Goal: Communication & Community: Answer question/provide support

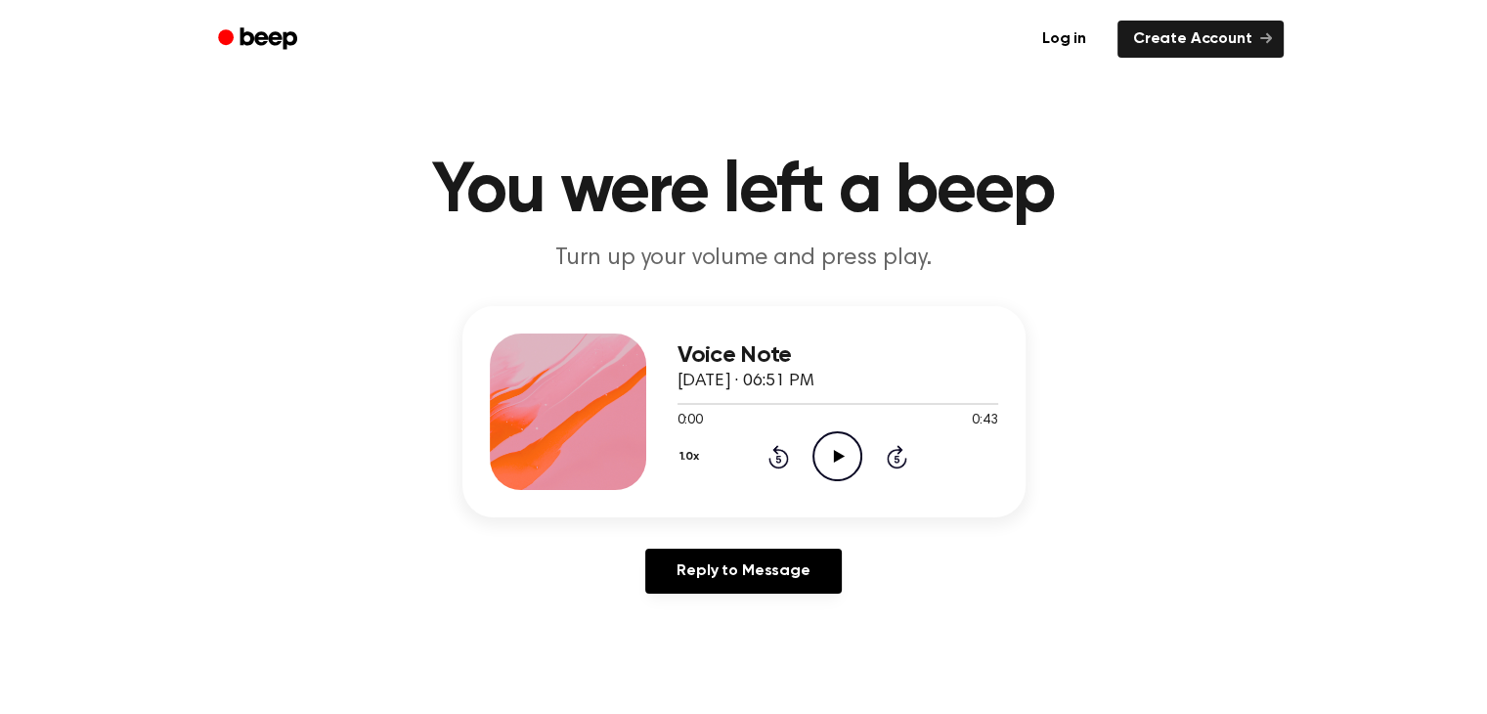
click at [840, 454] on icon at bounding box center [839, 456] width 11 height 13
click at [836, 454] on icon at bounding box center [839, 456] width 11 height 13
click at [835, 452] on icon at bounding box center [839, 456] width 11 height 13
click at [836, 453] on icon "Pause Audio" at bounding box center [837, 456] width 50 height 50
click at [835, 456] on icon at bounding box center [839, 456] width 11 height 13
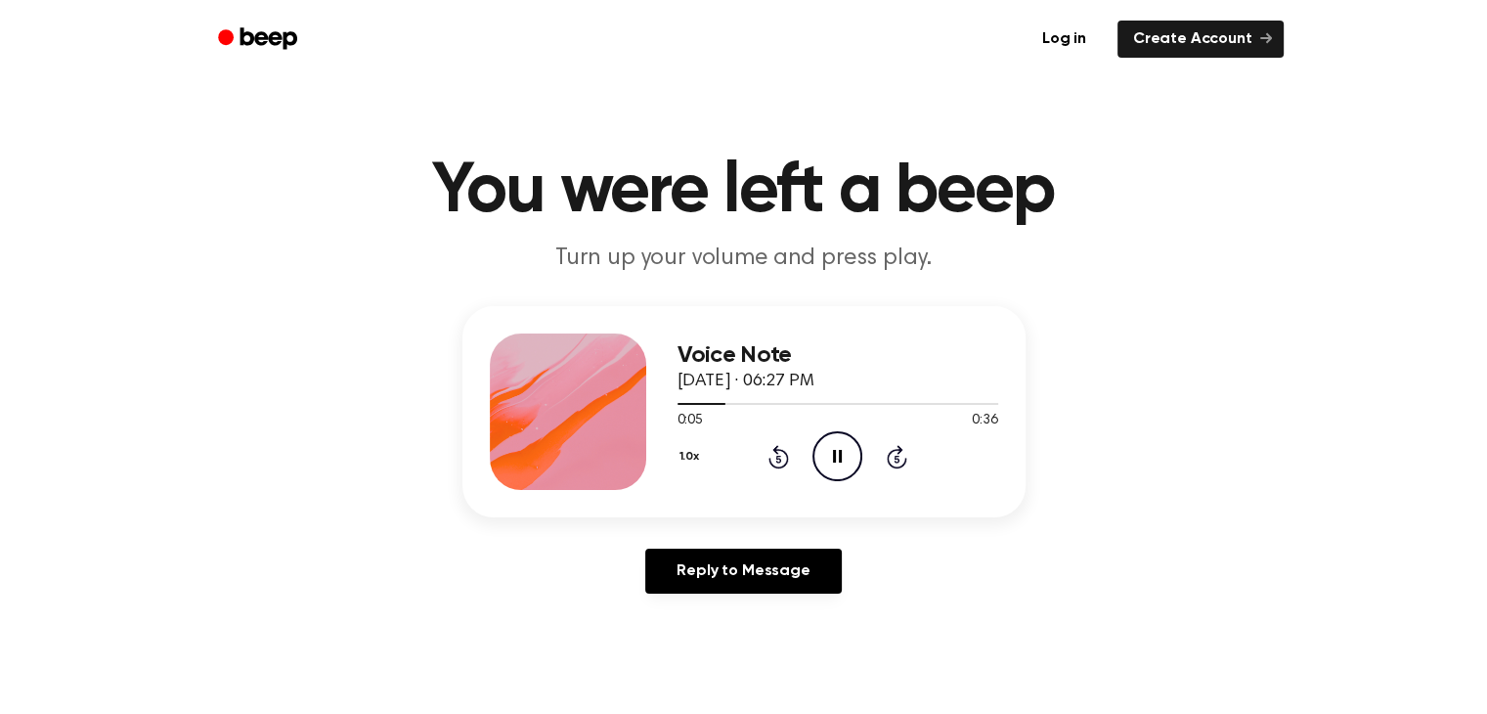
click at [834, 457] on icon at bounding box center [837, 456] width 9 height 13
click at [680, 405] on div at bounding box center [838, 403] width 321 height 16
click at [733, 565] on link "Reply to Message" at bounding box center [743, 570] width 196 height 45
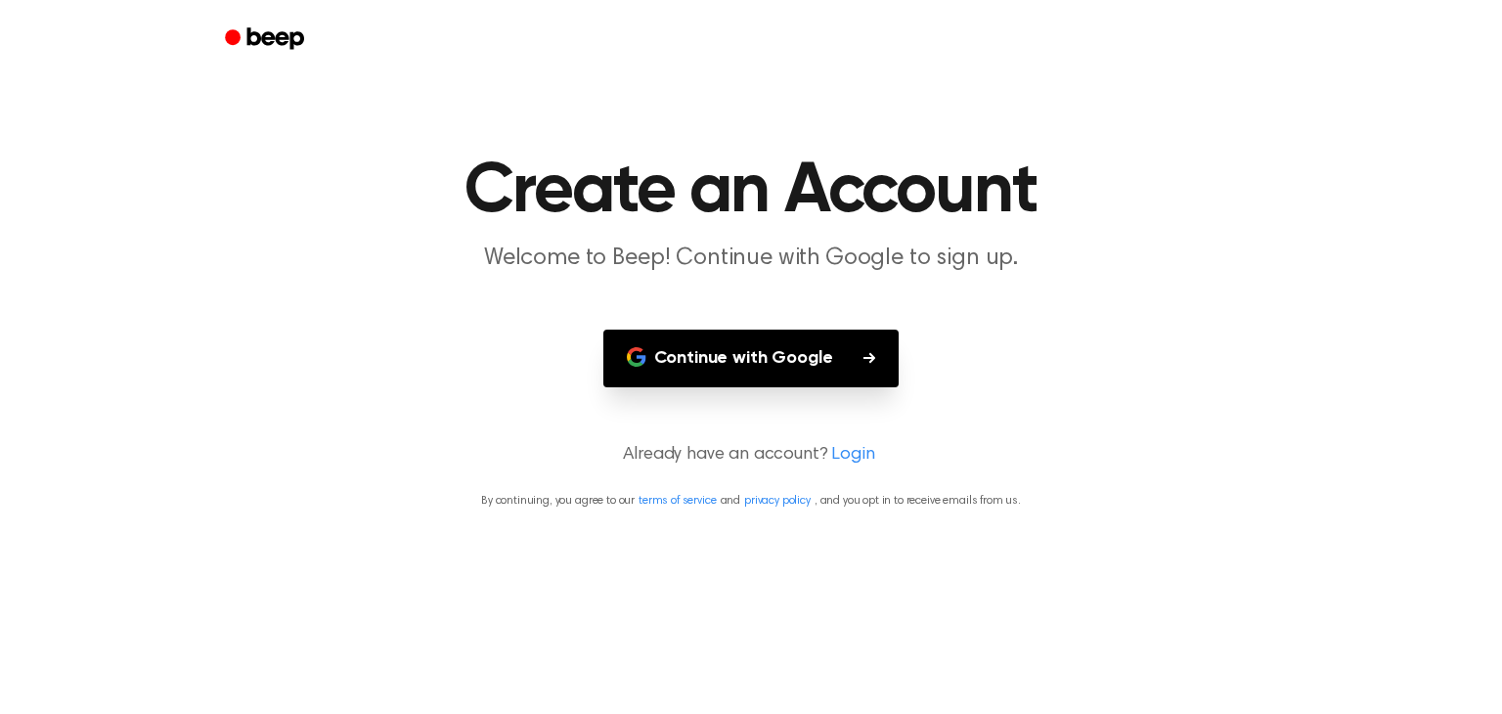
click at [747, 357] on button "Continue with Google" at bounding box center [751, 358] width 296 height 58
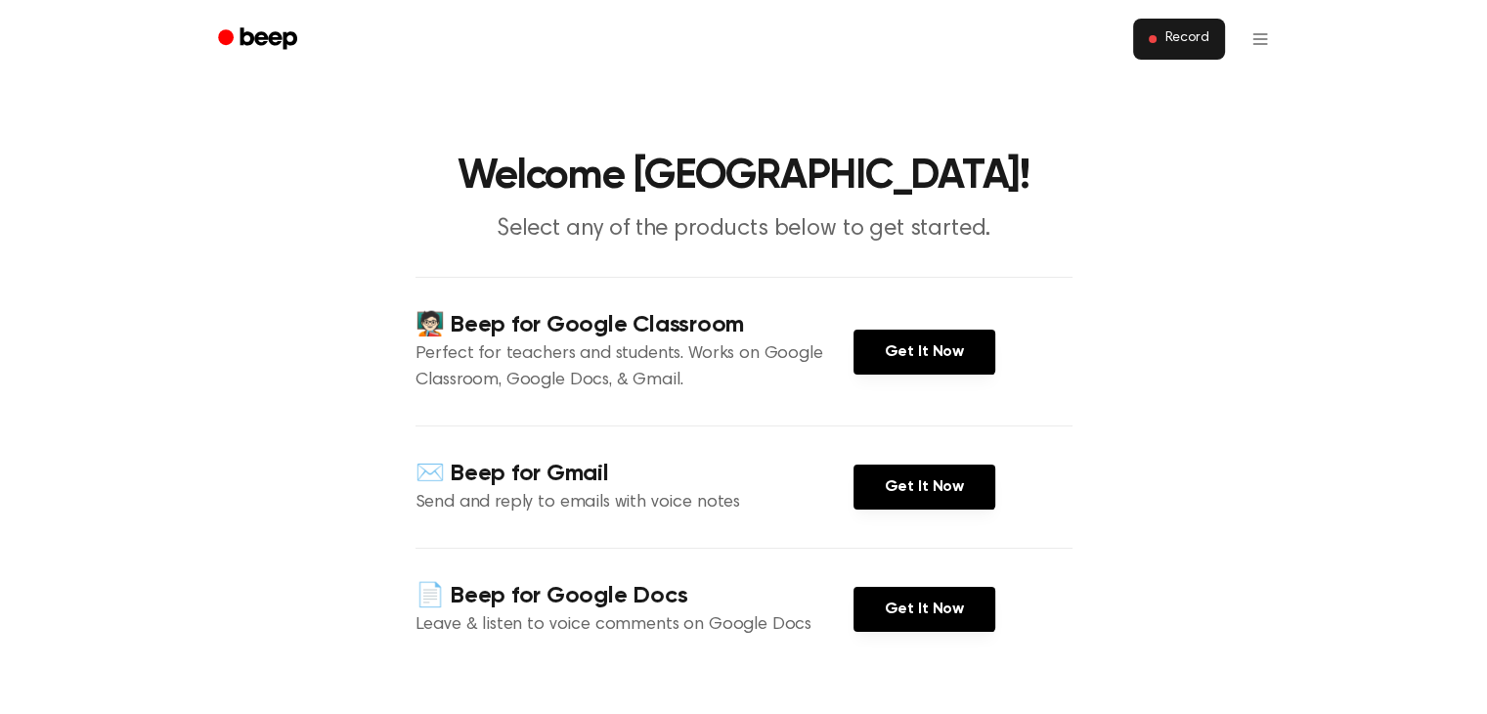
click at [1183, 40] on span "Record" at bounding box center [1186, 39] width 44 height 18
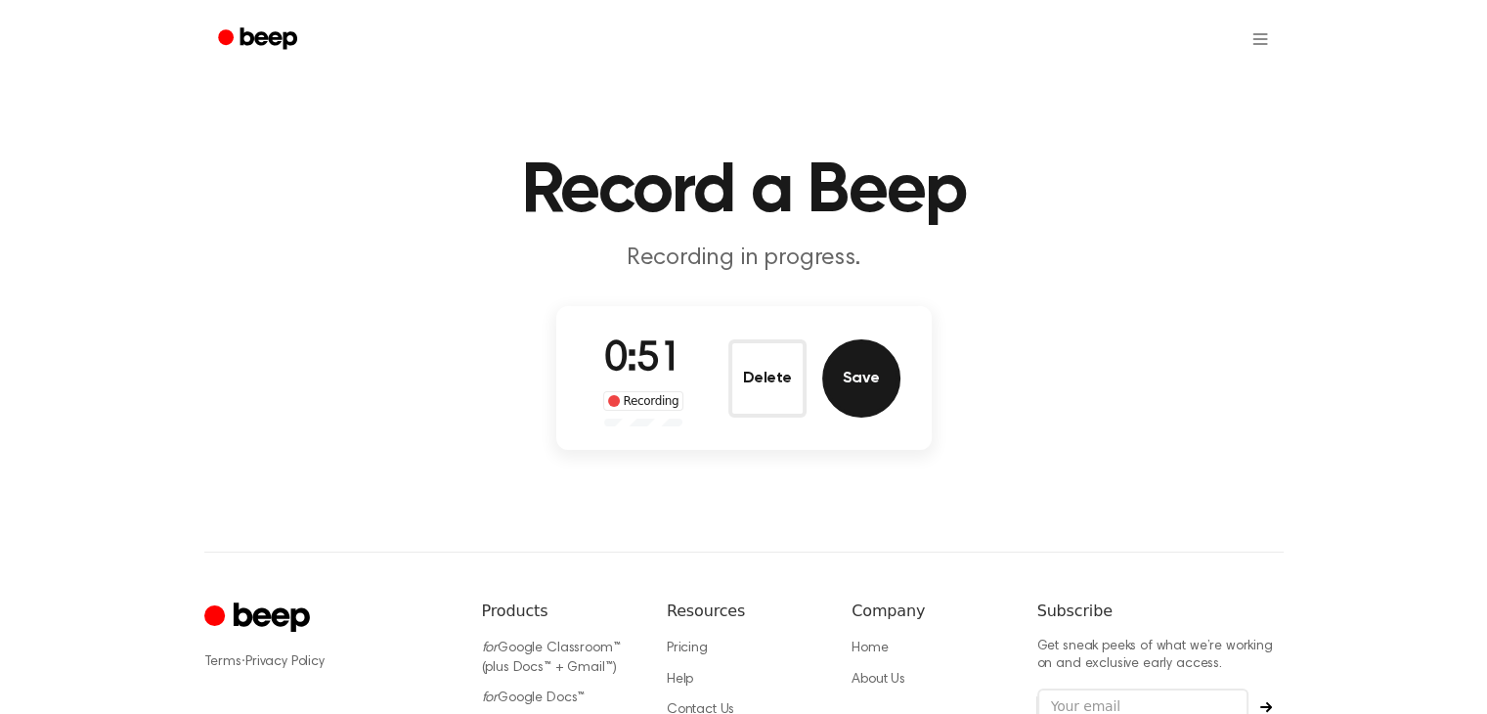
click at [865, 376] on button "Save" at bounding box center [861, 378] width 78 height 78
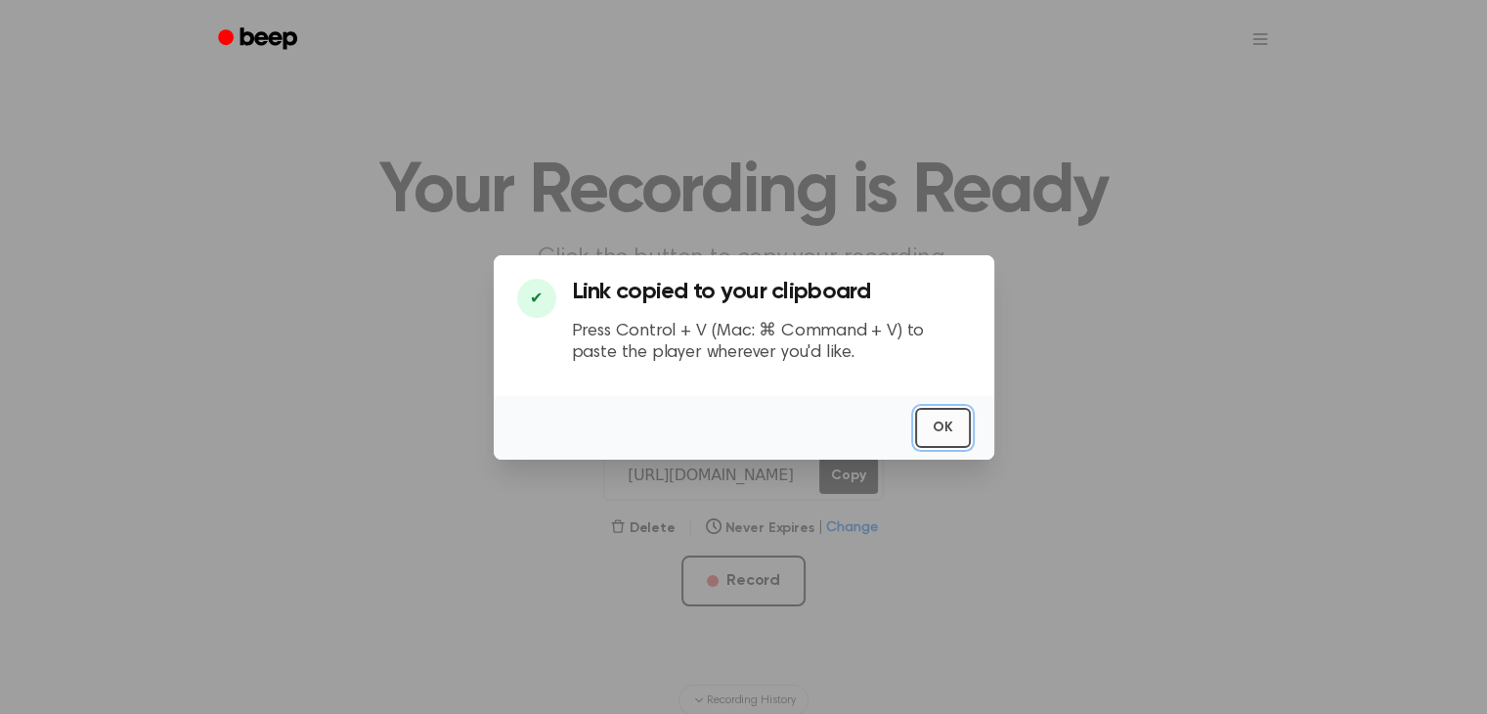
click at [944, 428] on button "OK" at bounding box center [943, 428] width 56 height 40
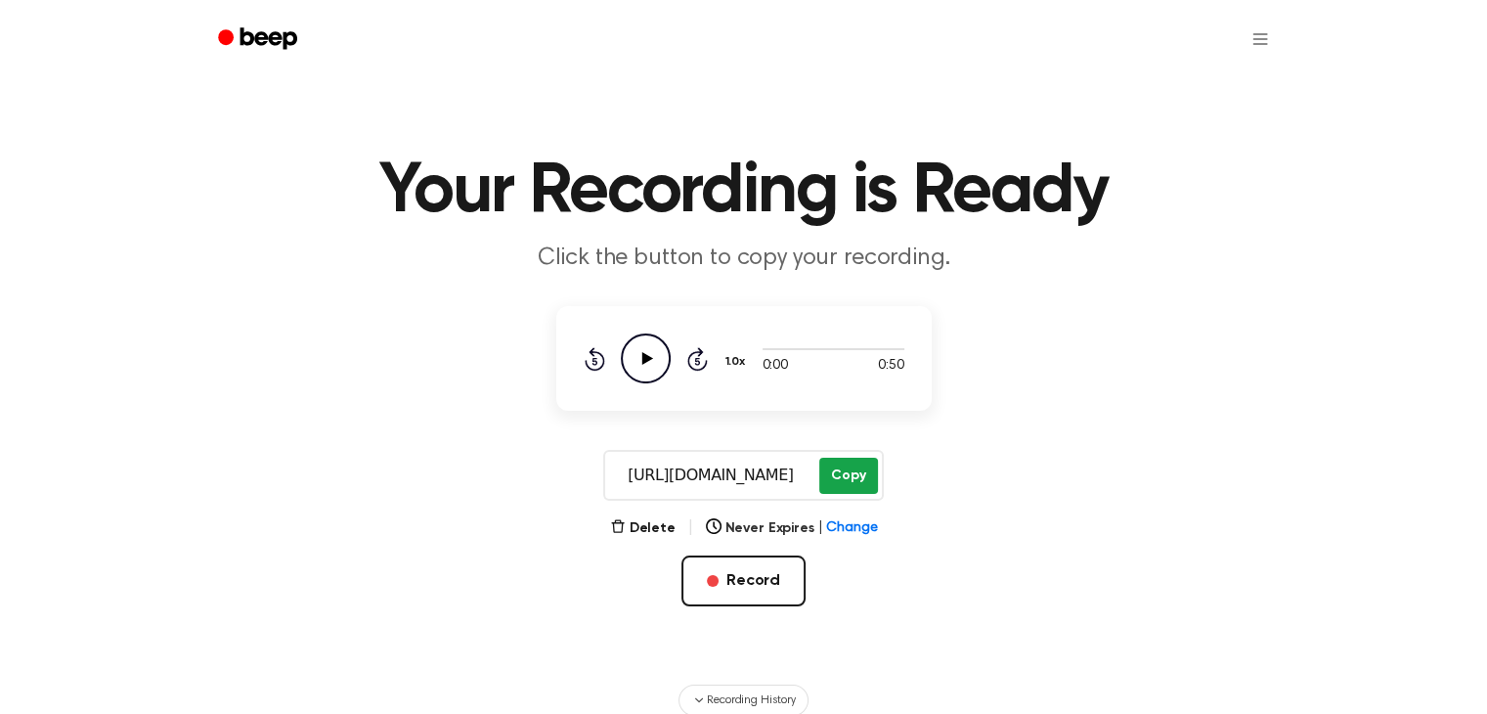
click at [849, 474] on button "Copy" at bounding box center [848, 476] width 58 height 36
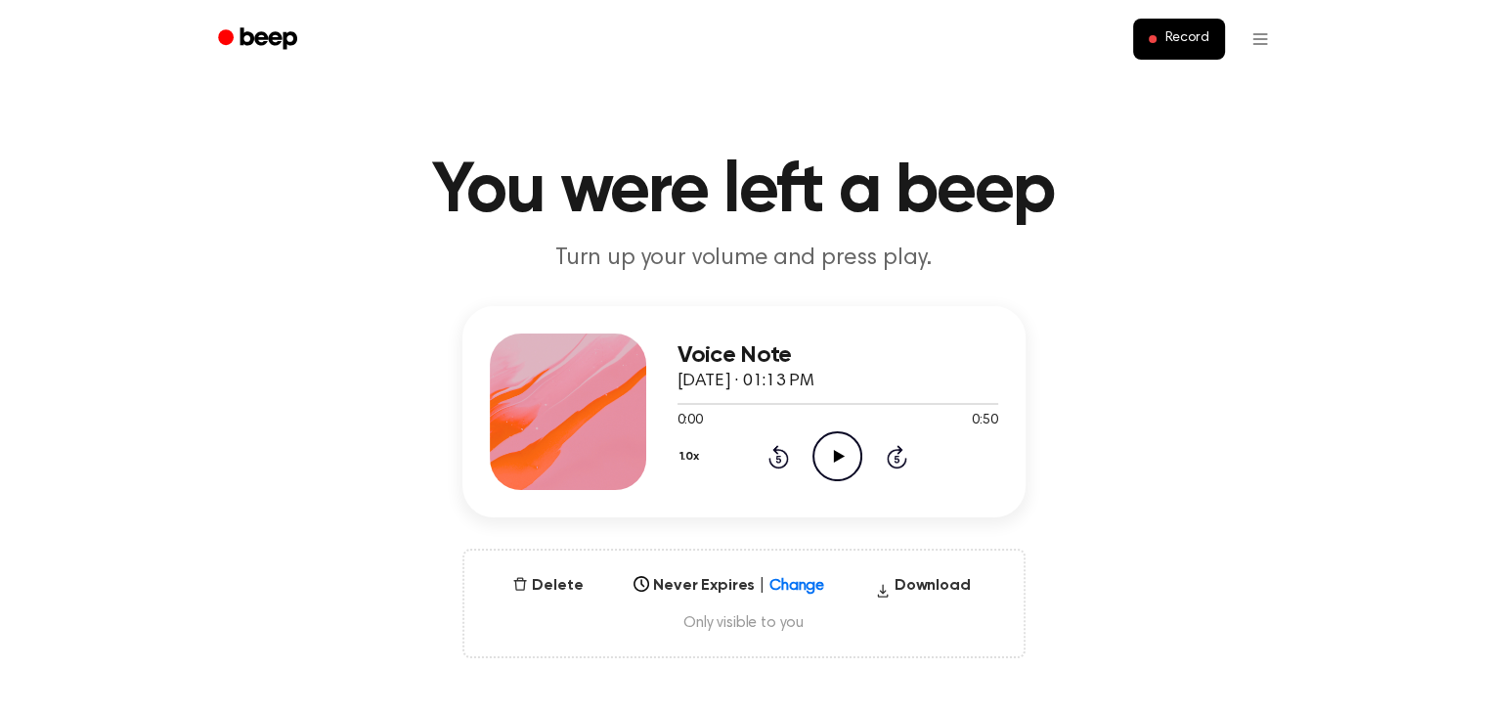
click at [837, 455] on icon at bounding box center [839, 456] width 11 height 13
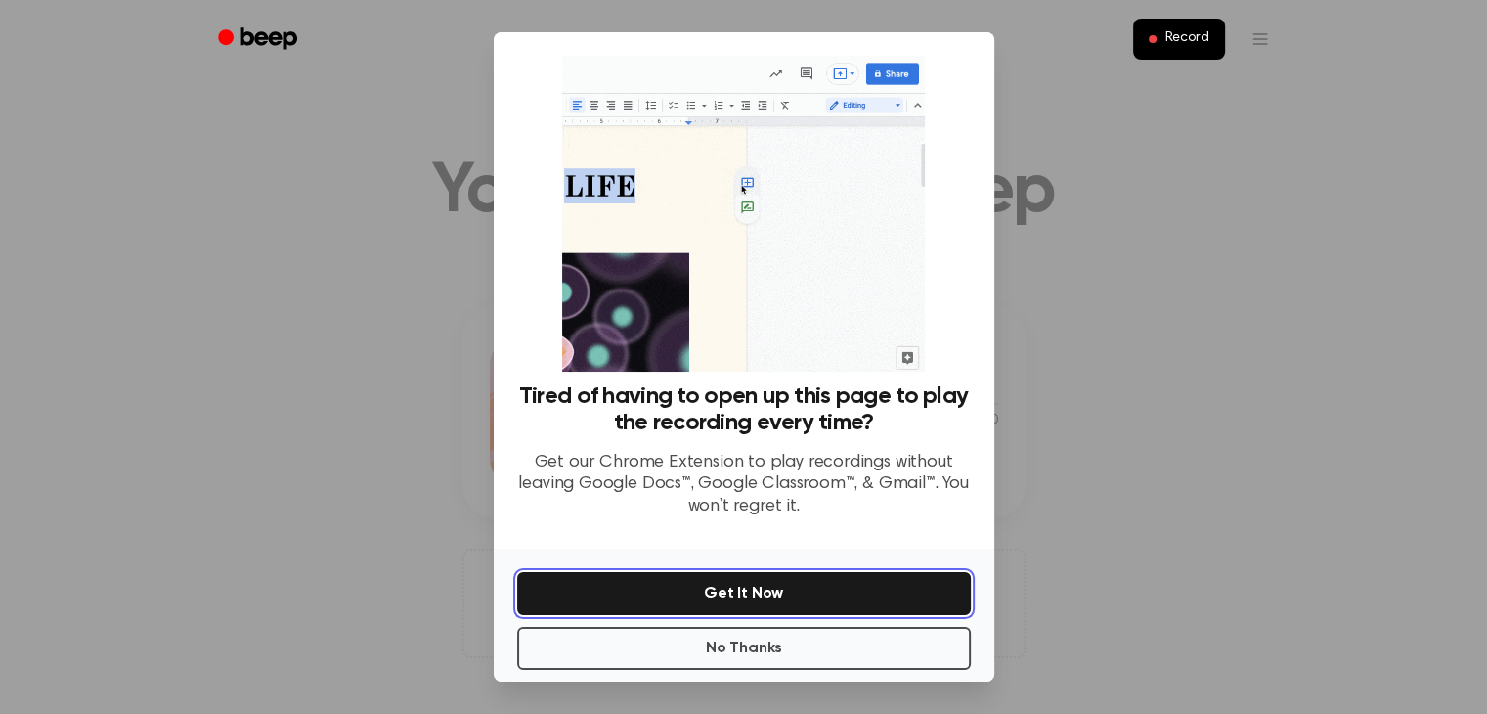
click at [747, 584] on button "Get It Now" at bounding box center [744, 593] width 454 height 43
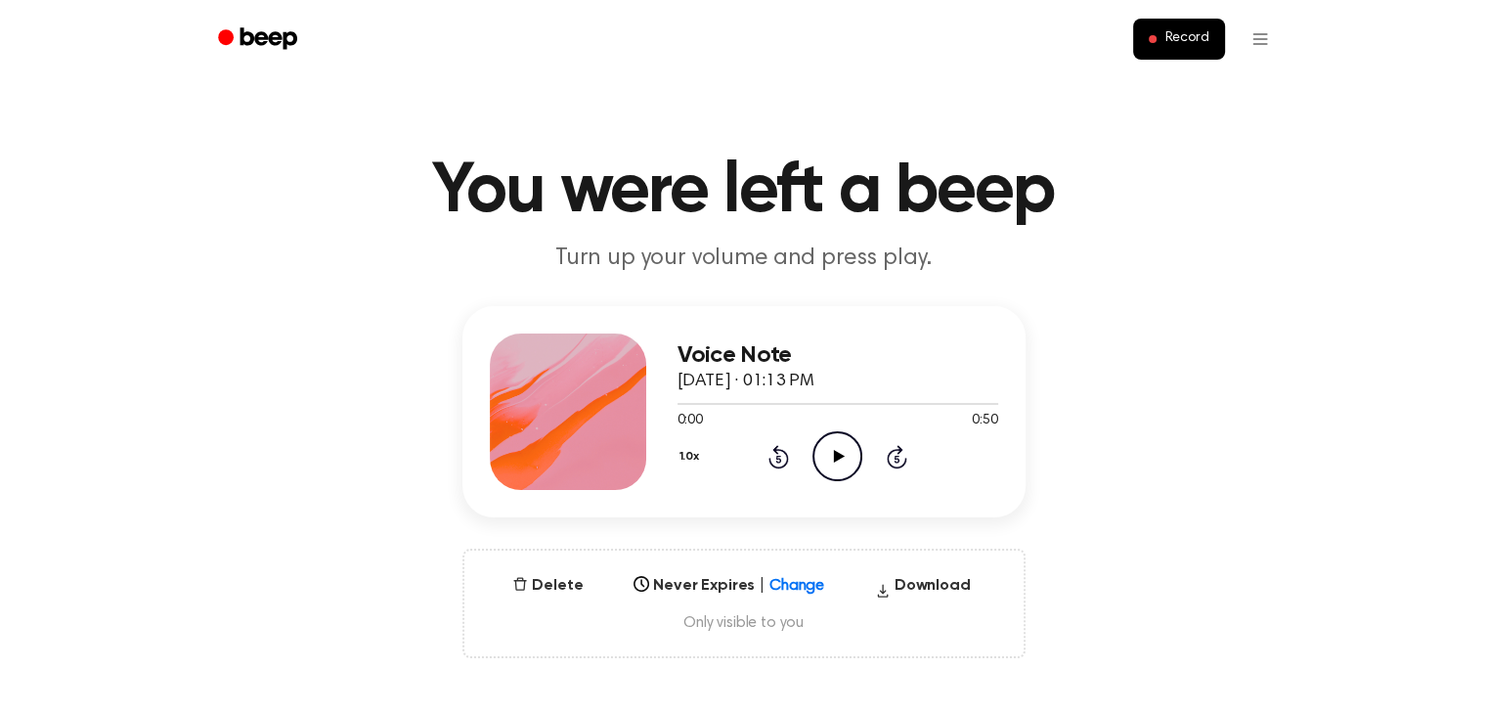
click at [834, 451] on icon at bounding box center [839, 456] width 11 height 13
